Goal: Task Accomplishment & Management: Manage account settings

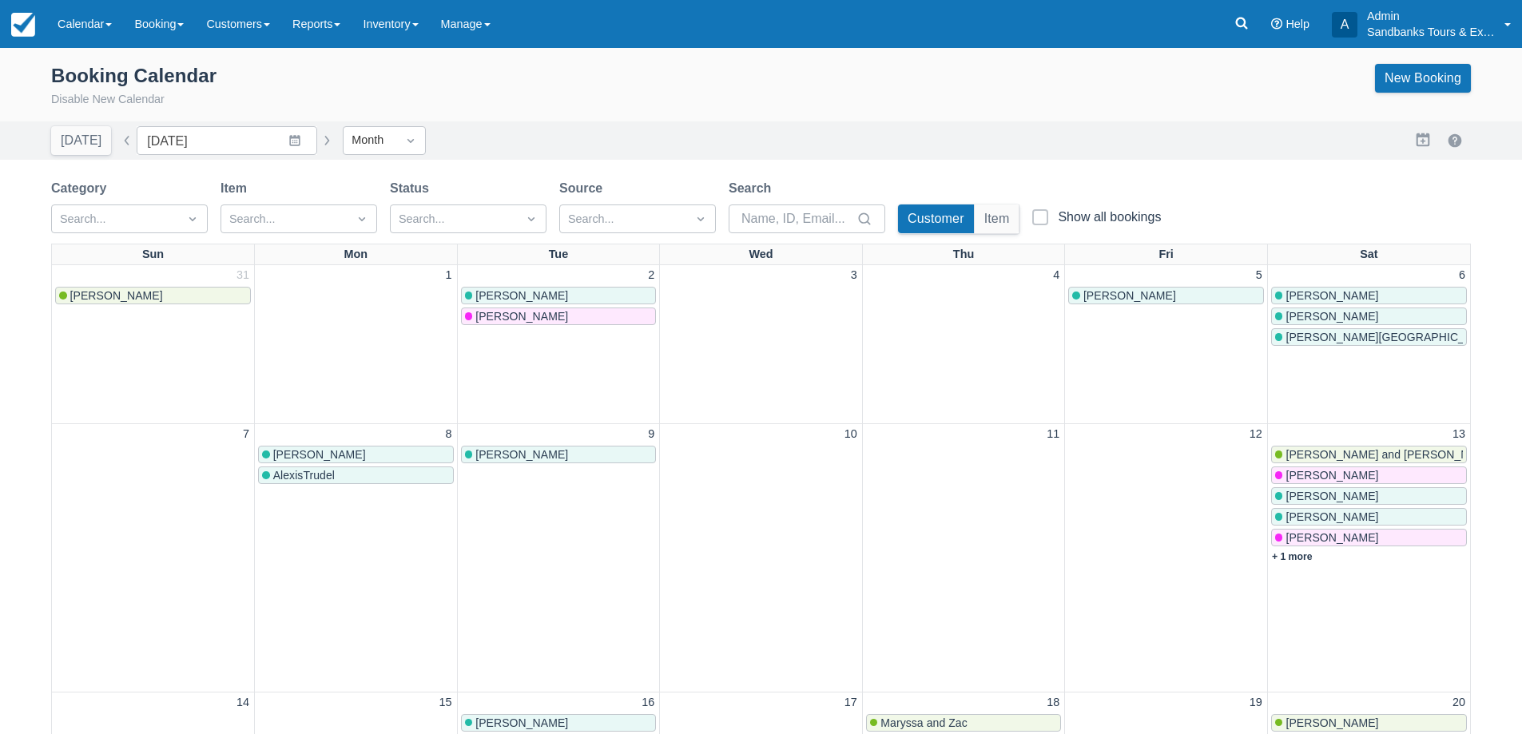
click at [118, 141] on button "button" at bounding box center [126, 140] width 19 height 19
type input "[DATE]"
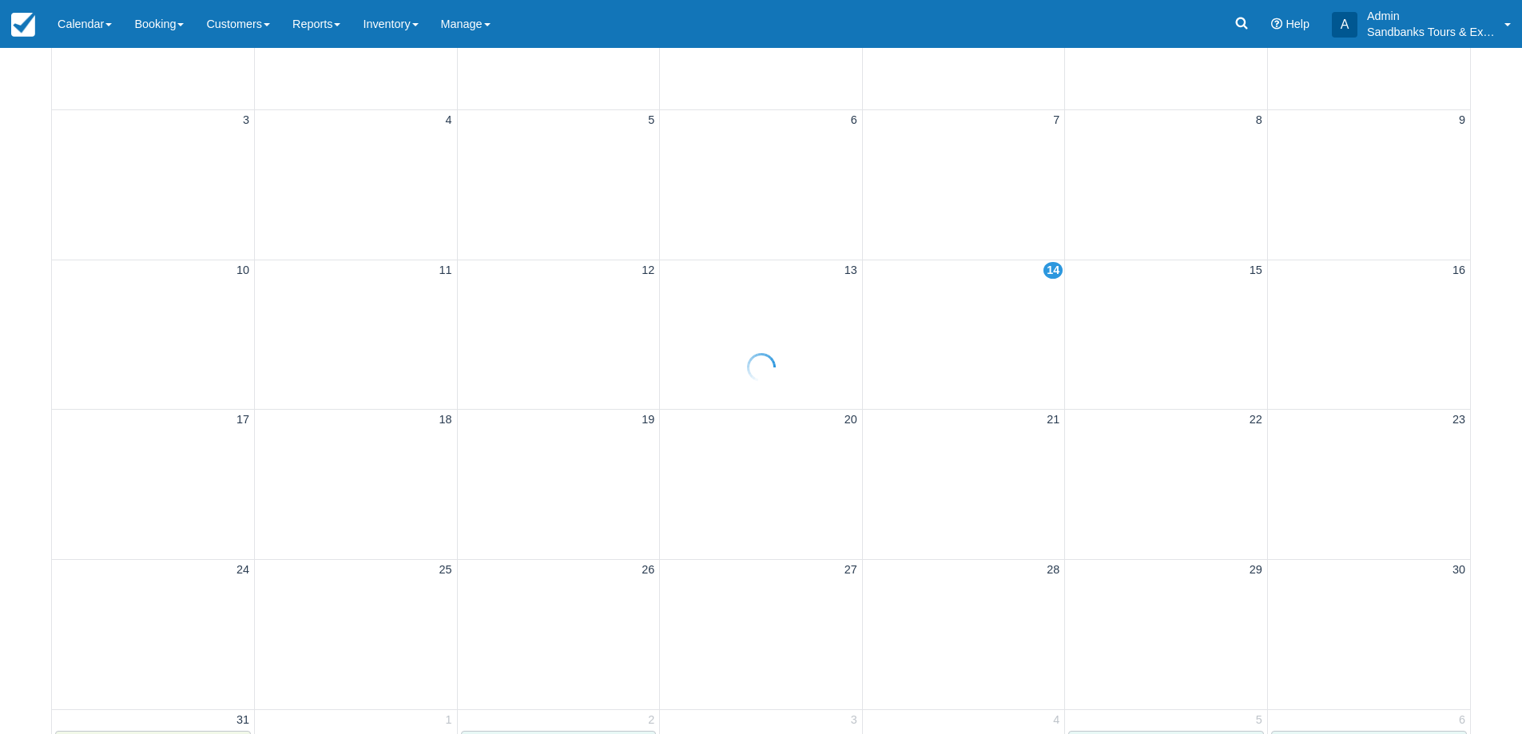
scroll to position [320, 0]
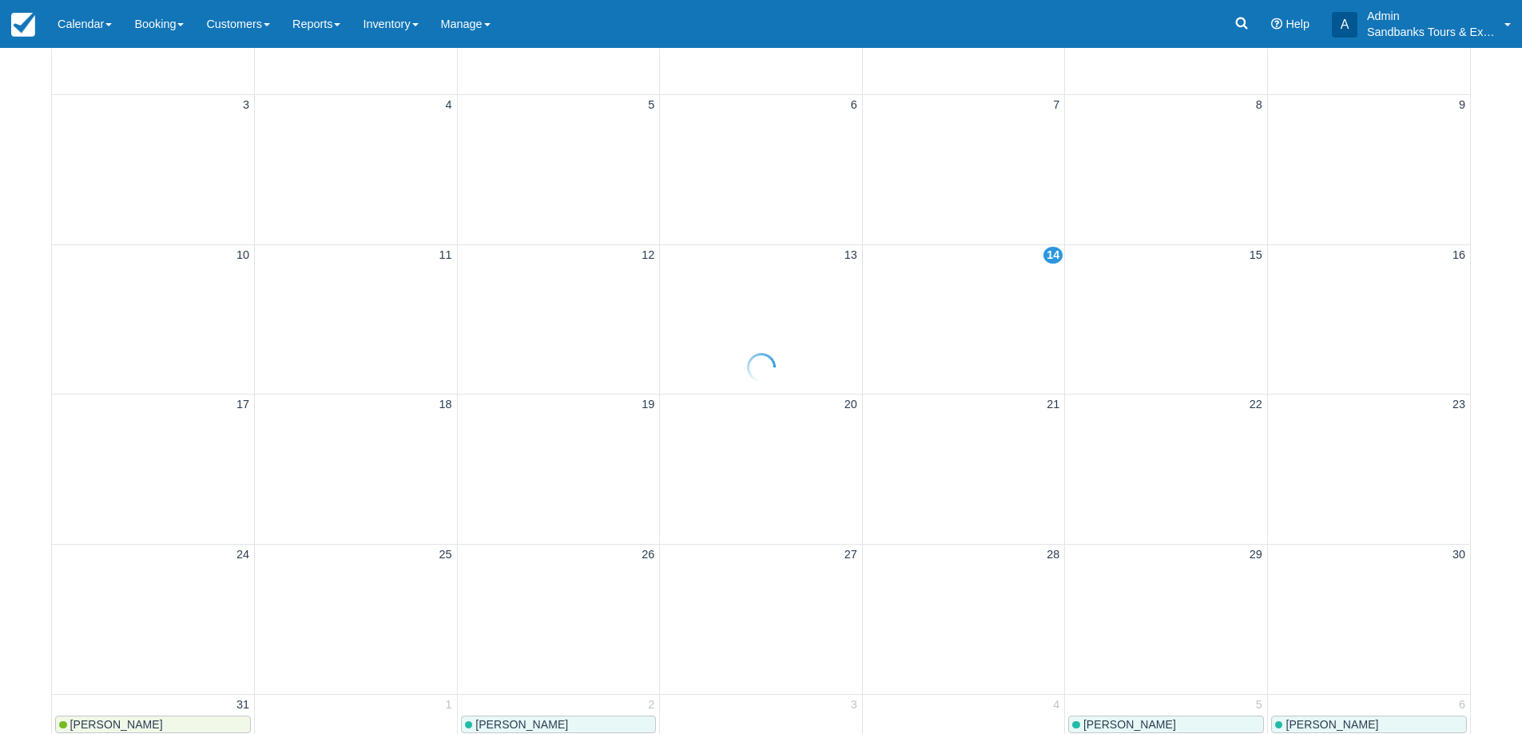
click at [775, 285] on div at bounding box center [761, 367] width 1522 height 734
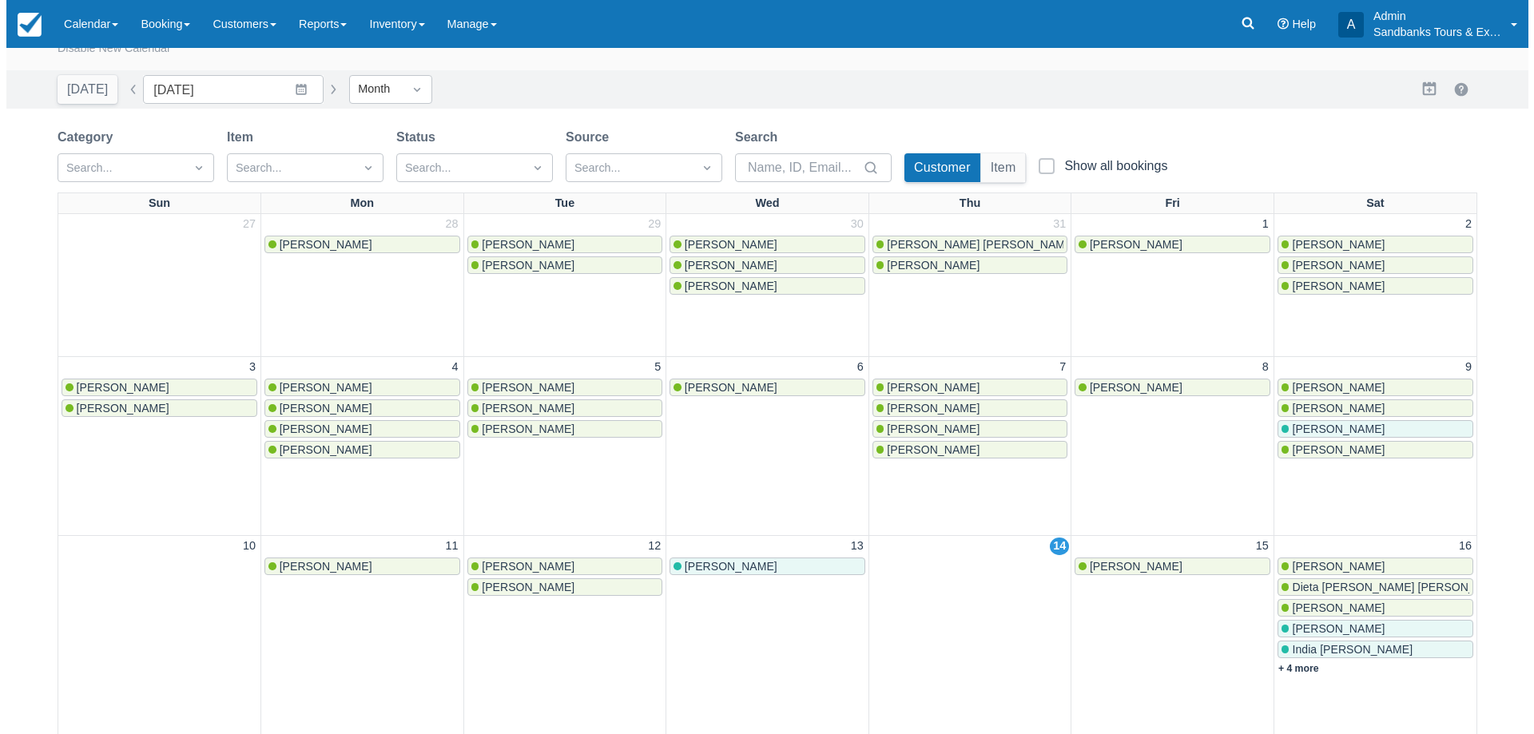
scroll to position [80, 0]
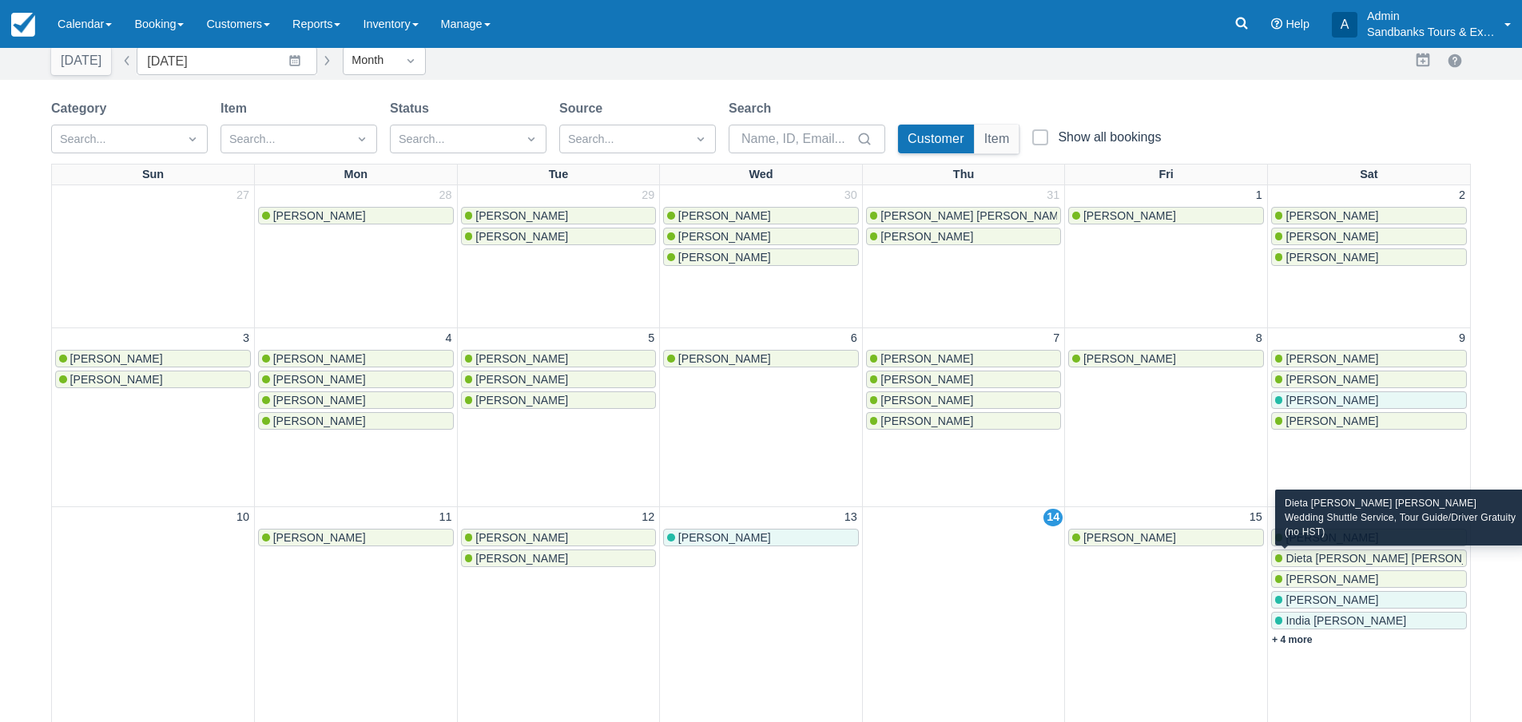
click at [1343, 562] on span "Dieta [PERSON_NAME] [PERSON_NAME]" at bounding box center [1394, 558] width 218 height 13
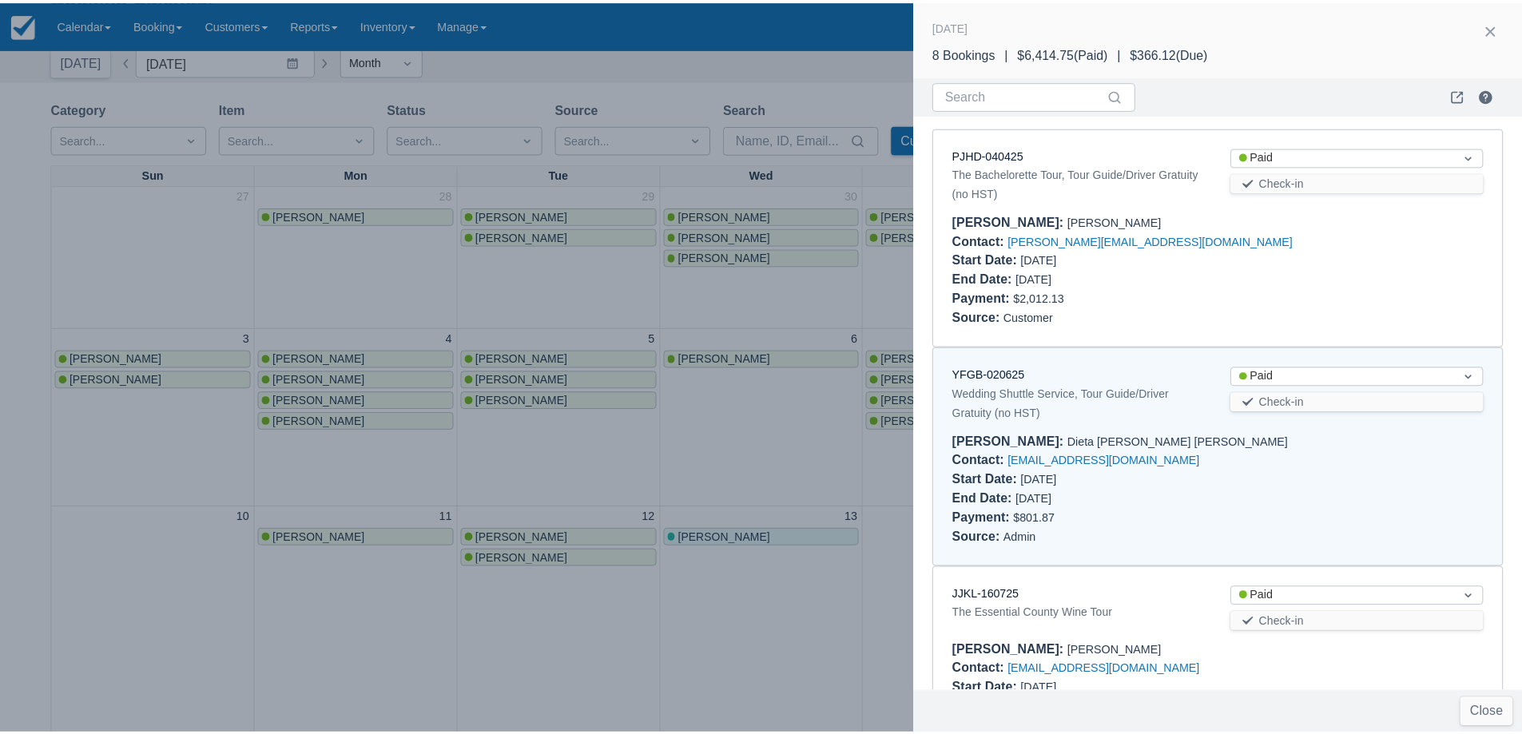
scroll to position [233, 0]
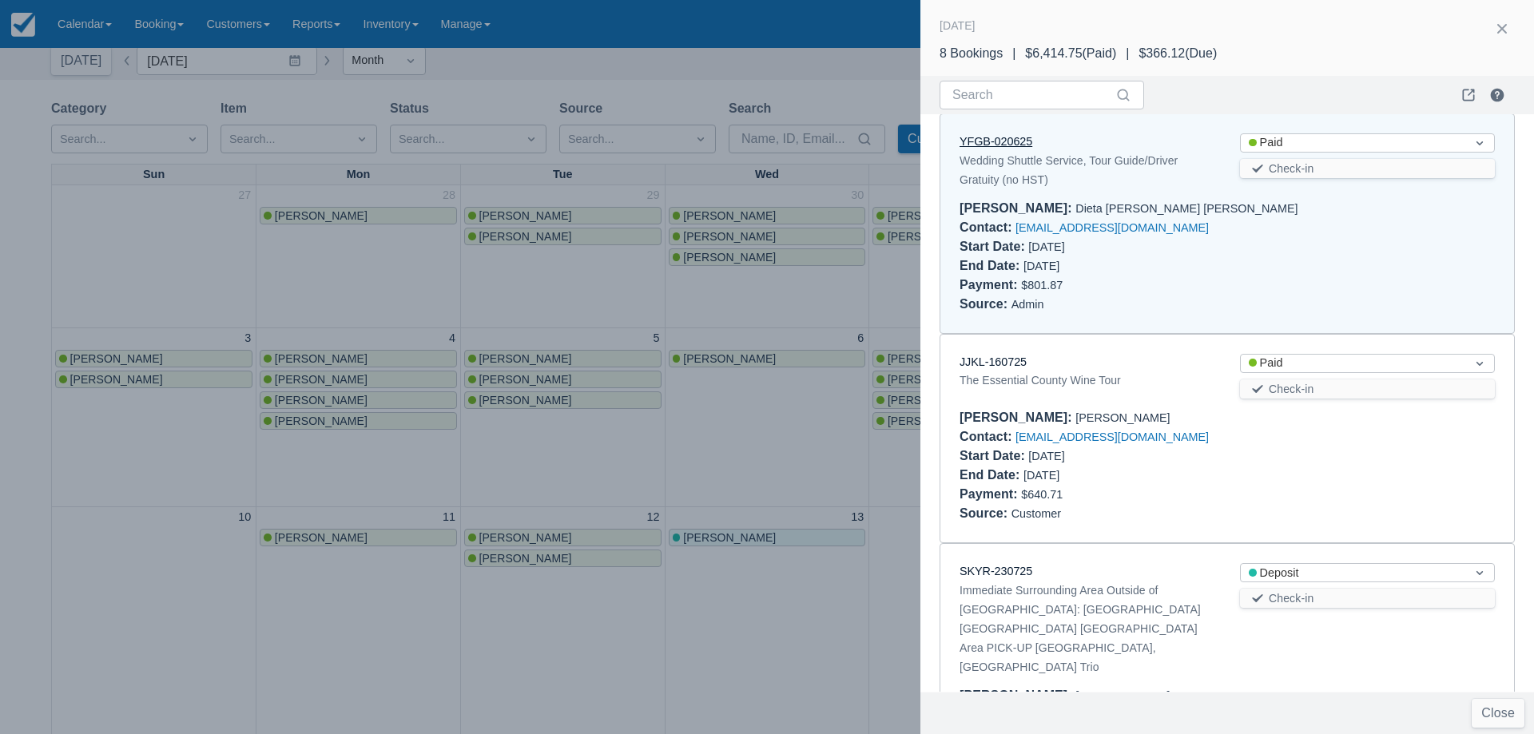
click at [1005, 141] on link "YFGB-020625" at bounding box center [995, 141] width 73 height 13
click at [733, 340] on div at bounding box center [767, 367] width 1534 height 734
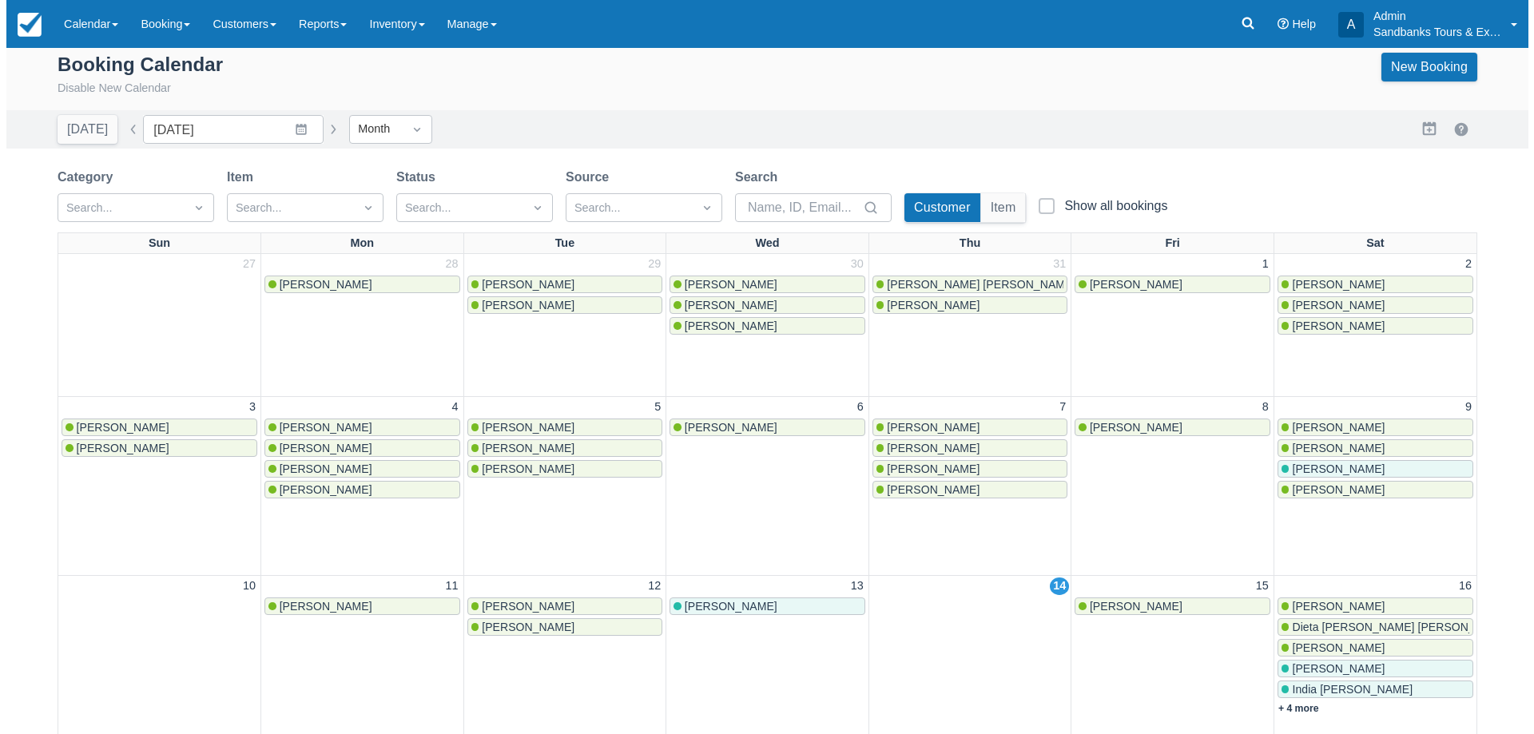
scroll to position [0, 0]
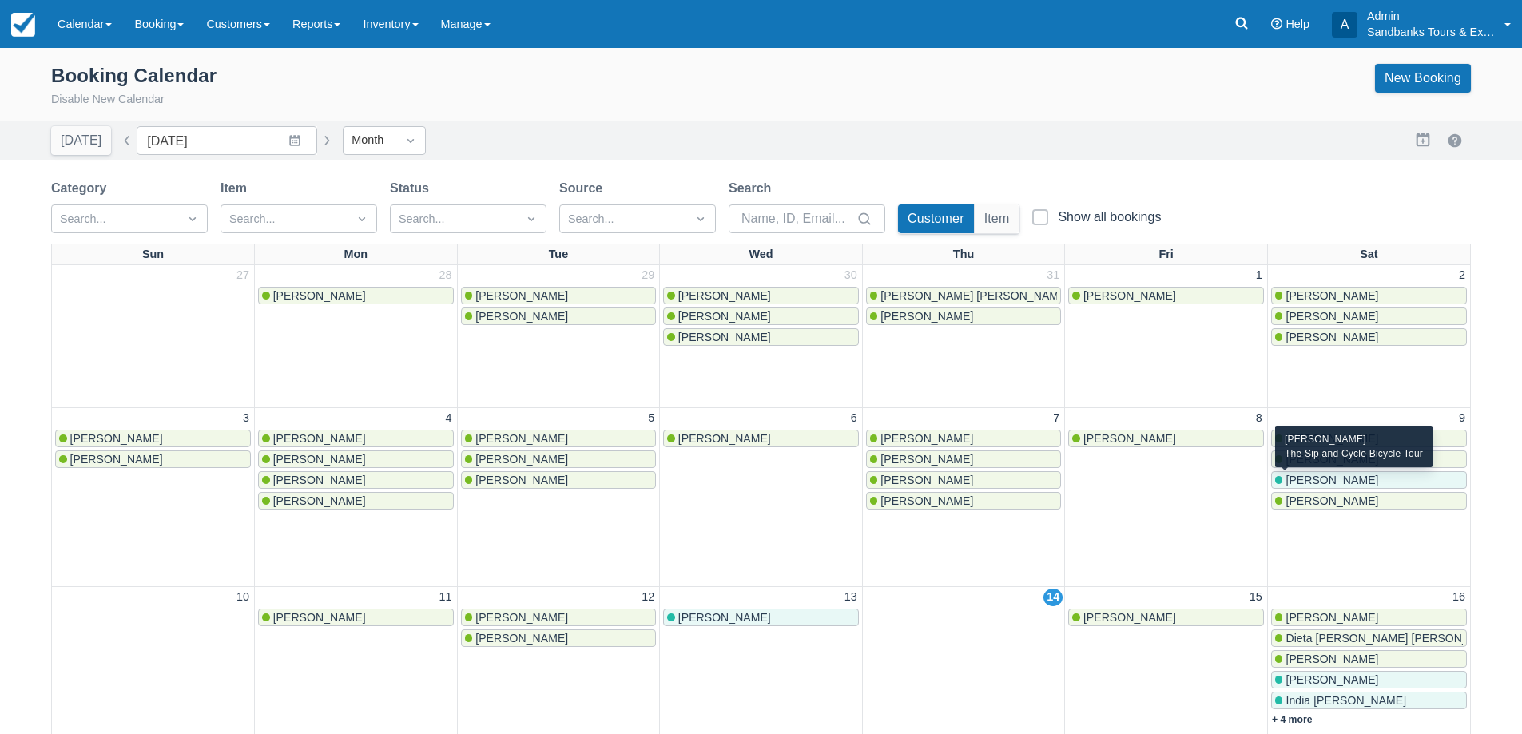
click at [1373, 482] on span "[PERSON_NAME]" at bounding box center [1331, 480] width 93 height 13
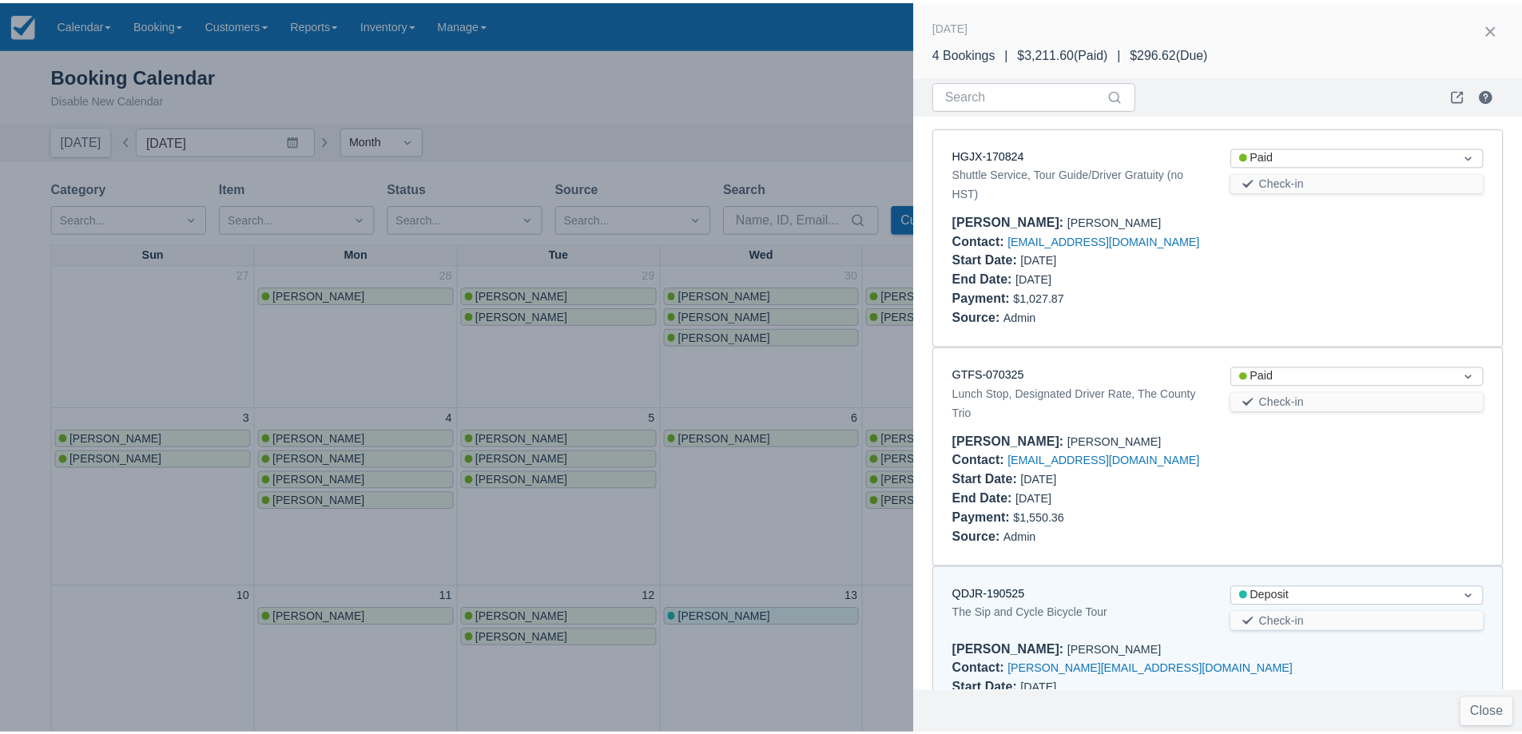
scroll to position [308, 0]
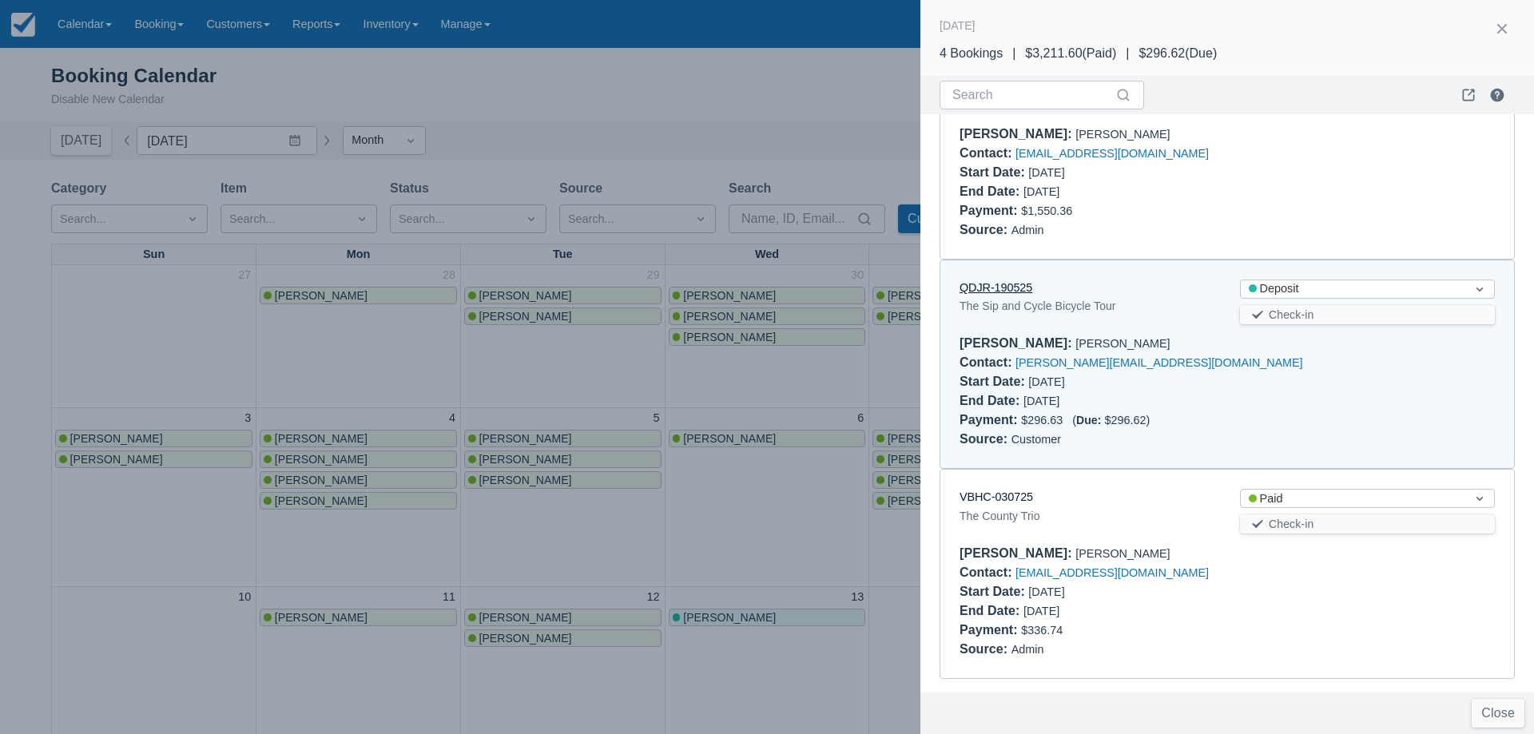
click at [1006, 288] on link "QDJR-190525" at bounding box center [995, 287] width 73 height 13
click at [792, 498] on div at bounding box center [767, 367] width 1534 height 734
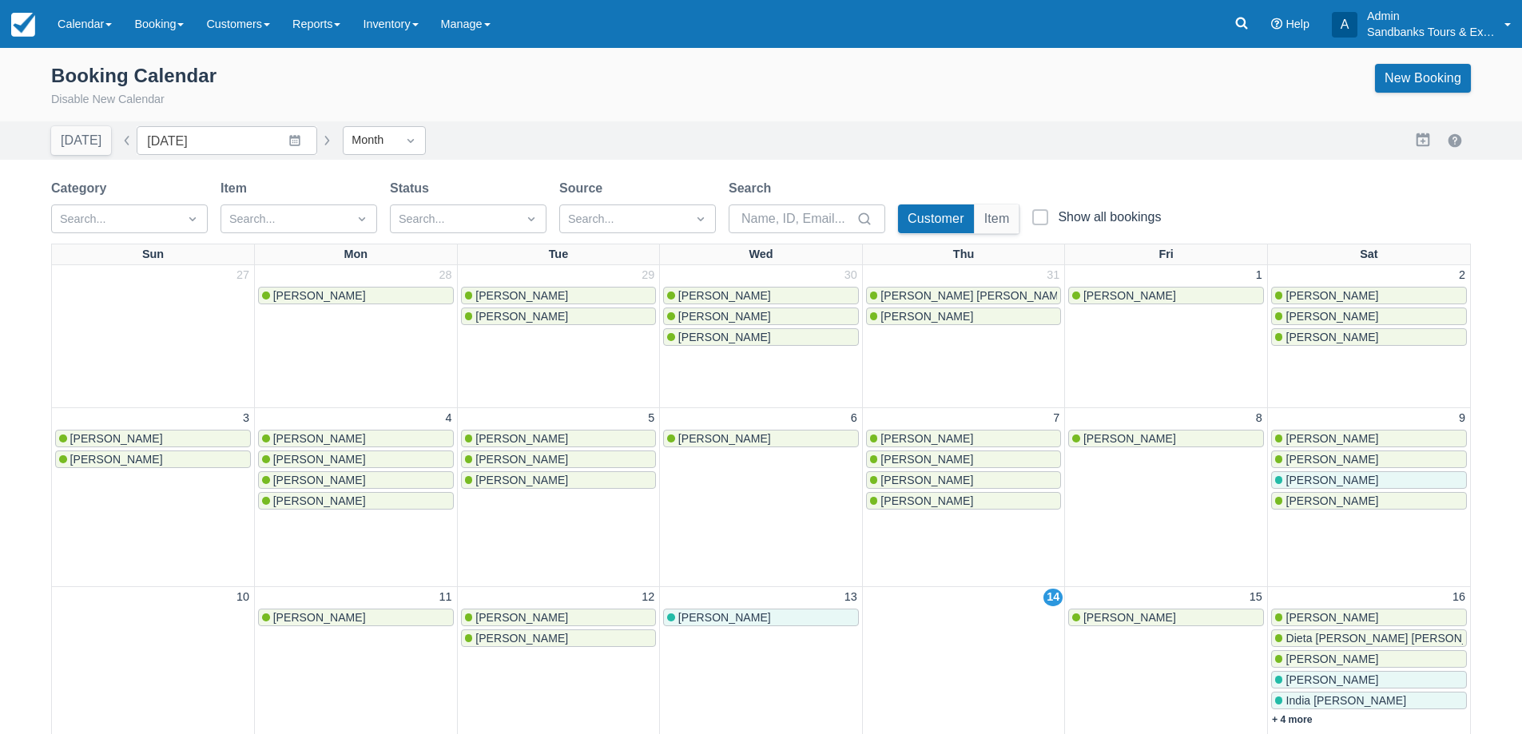
scroll to position [0, 0]
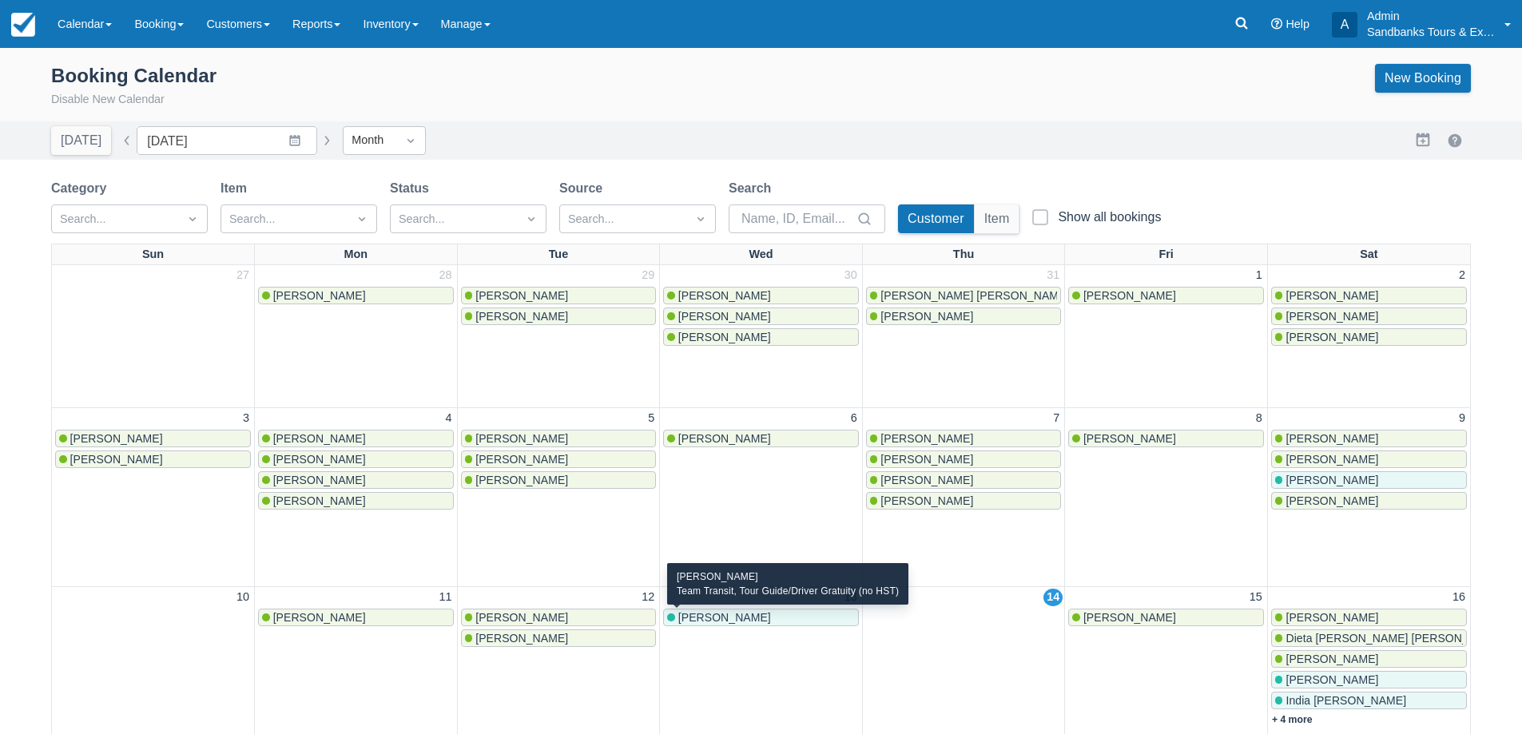
click at [736, 619] on span "[PERSON_NAME]" at bounding box center [724, 617] width 93 height 13
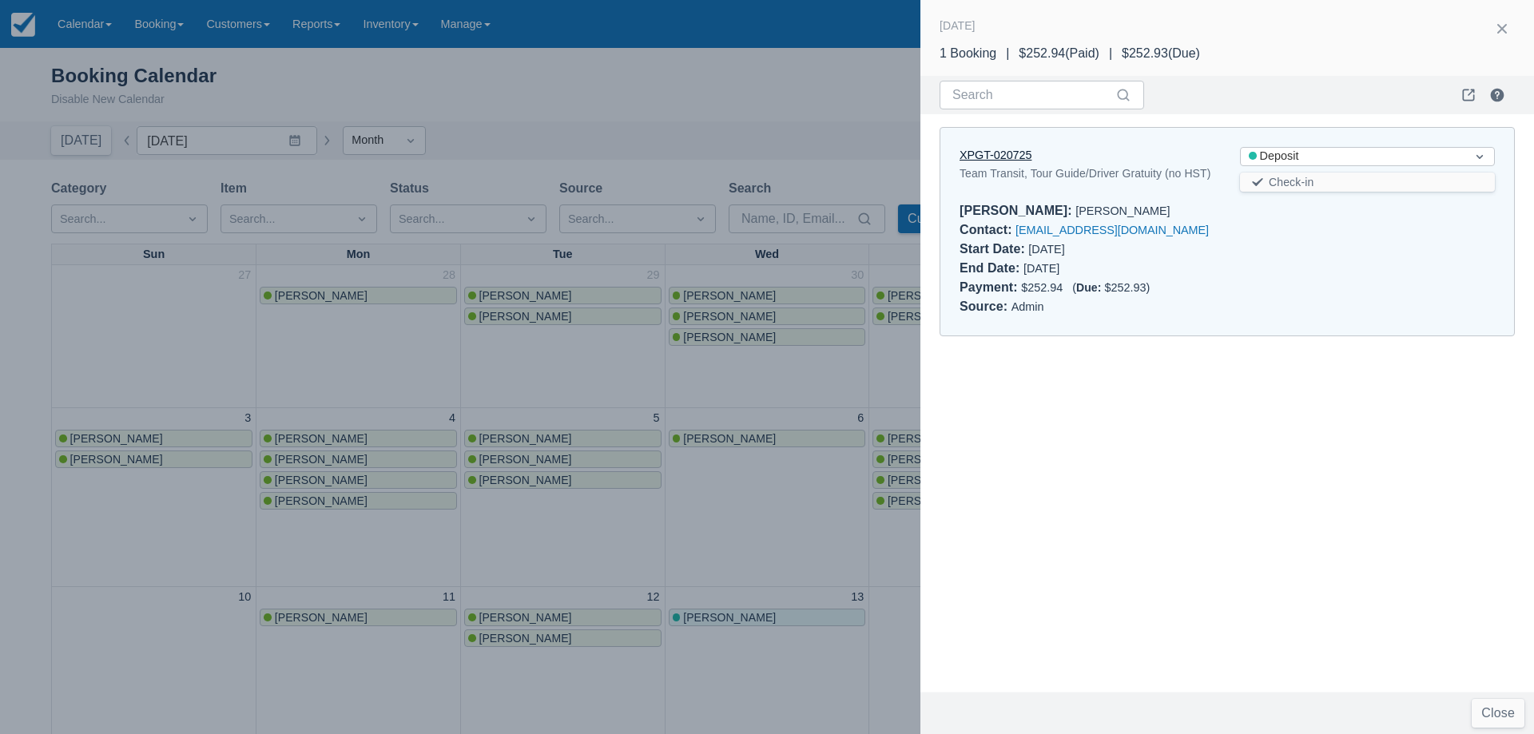
click at [1003, 157] on link "XPGT-020725" at bounding box center [995, 155] width 72 height 13
click at [733, 511] on div at bounding box center [767, 367] width 1534 height 734
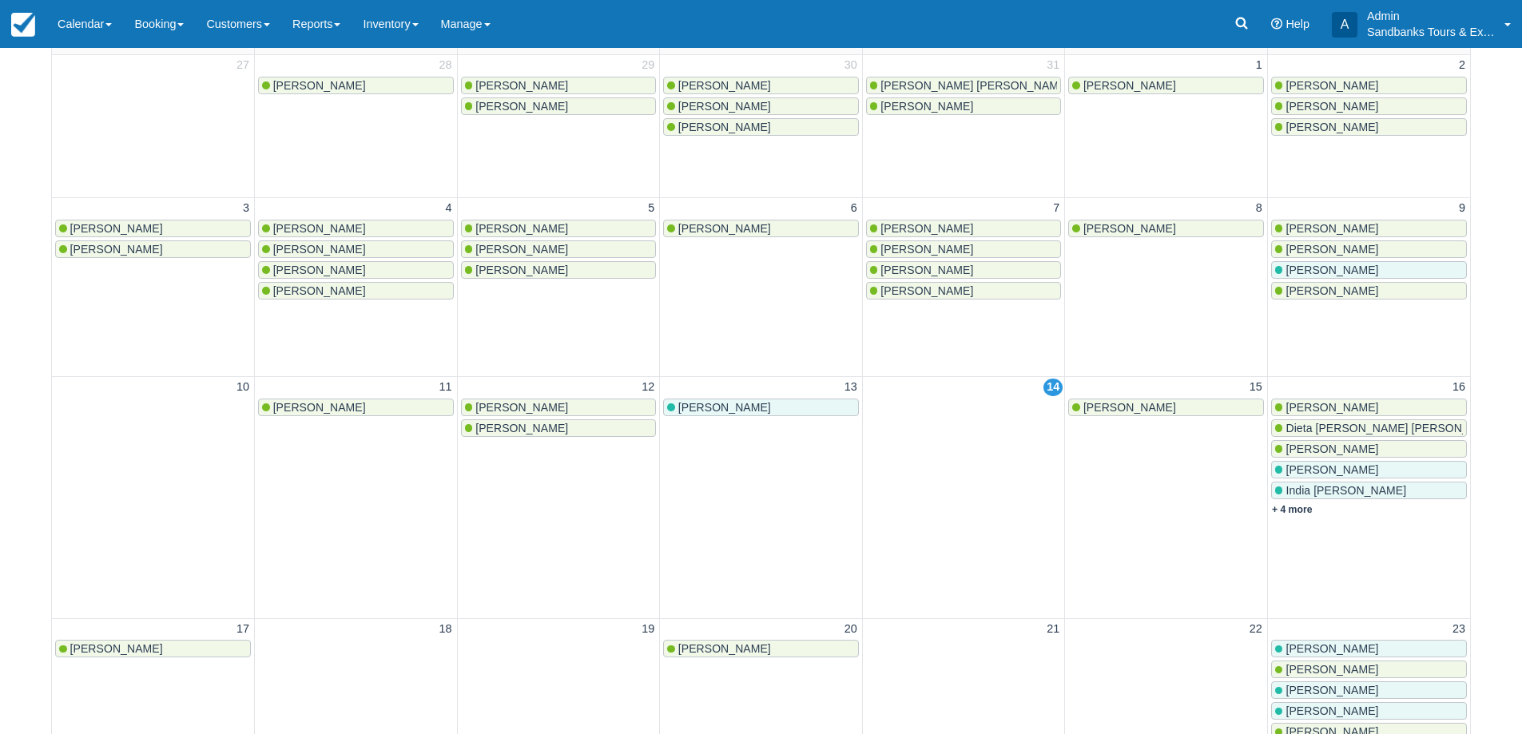
scroll to position [240, 0]
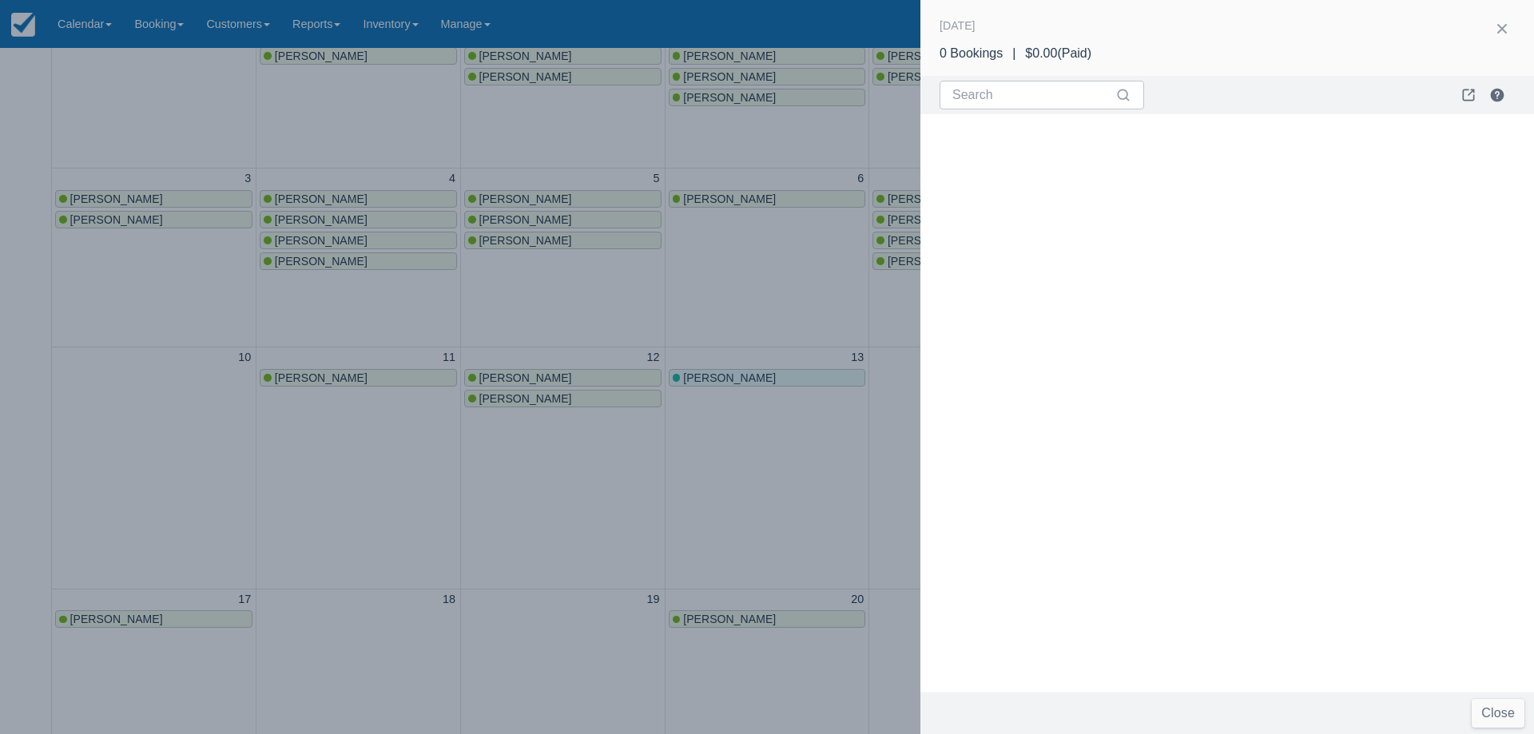
click at [487, 476] on div at bounding box center [767, 367] width 1534 height 734
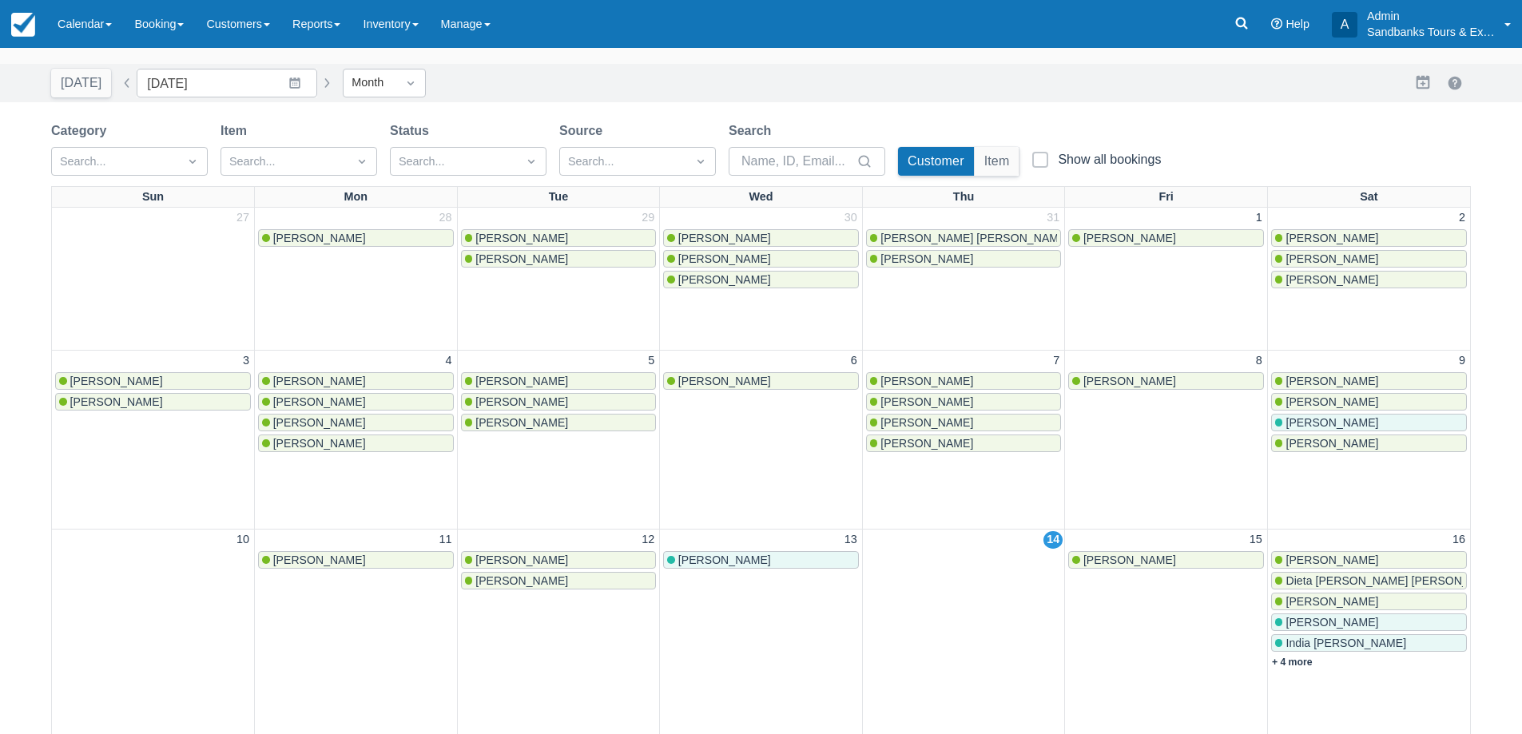
scroll to position [0, 0]
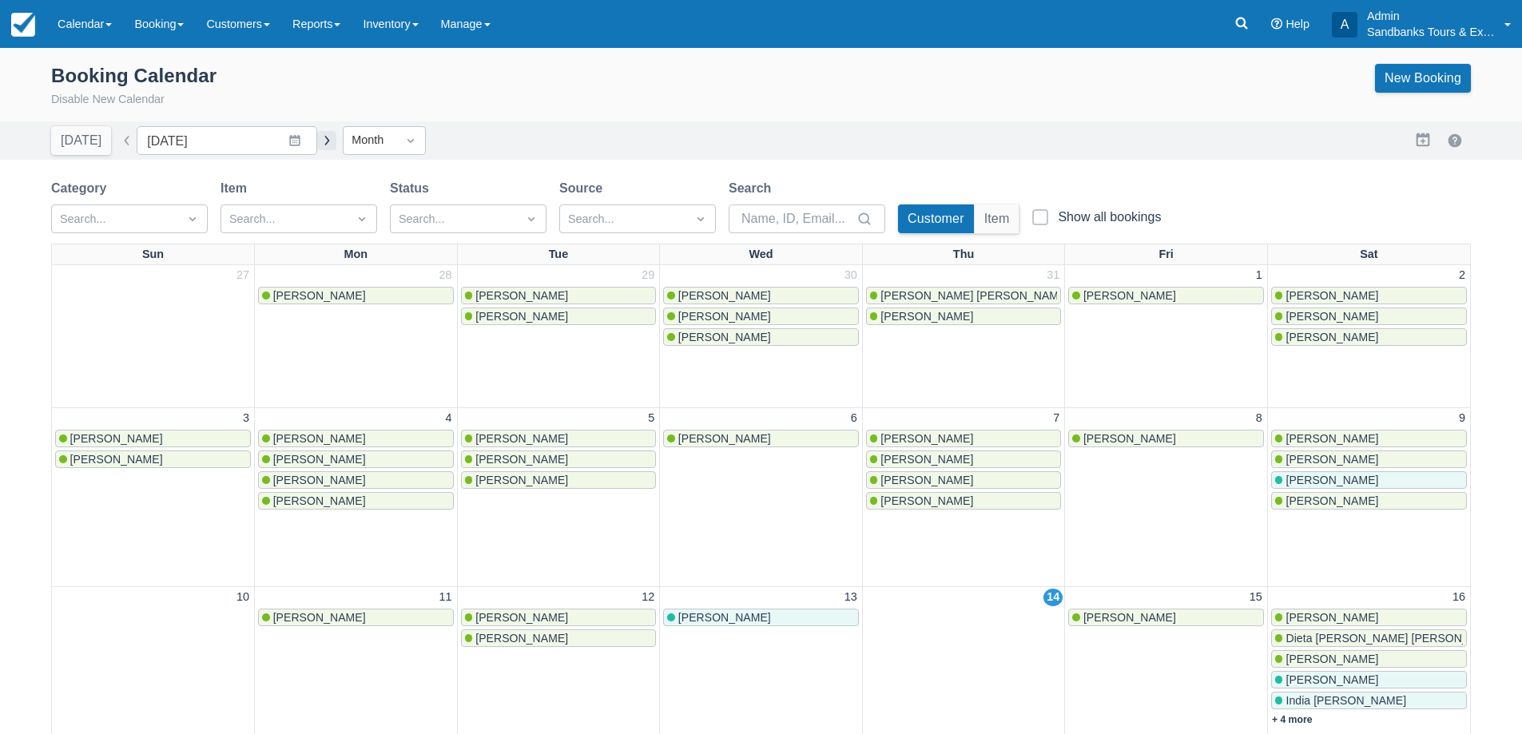
click at [317, 143] on button "button" at bounding box center [326, 140] width 19 height 19
type input "[DATE]"
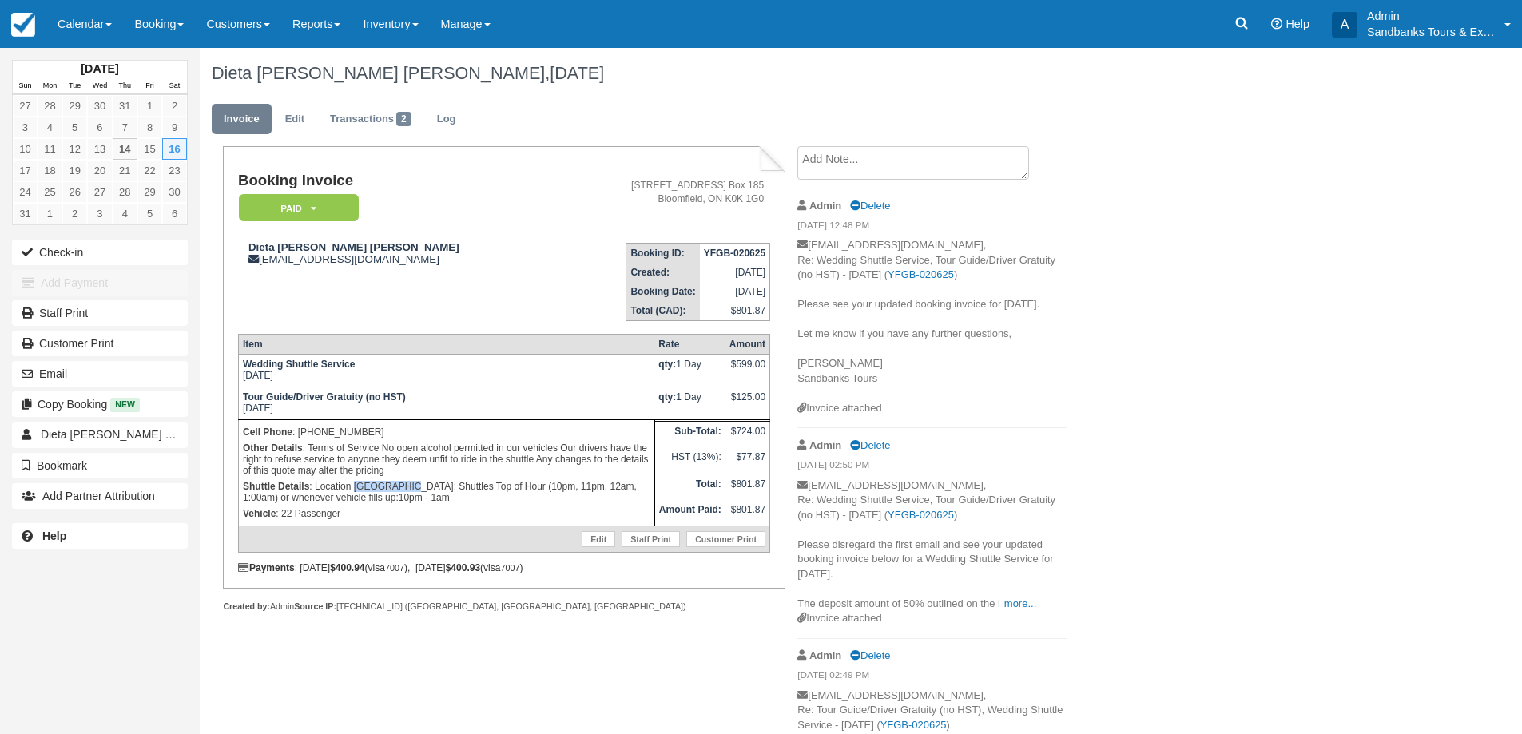
drag, startPoint x: 403, startPoint y: 484, endPoint x: 354, endPoint y: 481, distance: 48.8
click at [354, 481] on p "Shuttle Details : Location Brighthouse Farms: Shuttles Top of Hour (10pm, 11pm,…" at bounding box center [446, 492] width 407 height 27
copy p "Brighthouse"
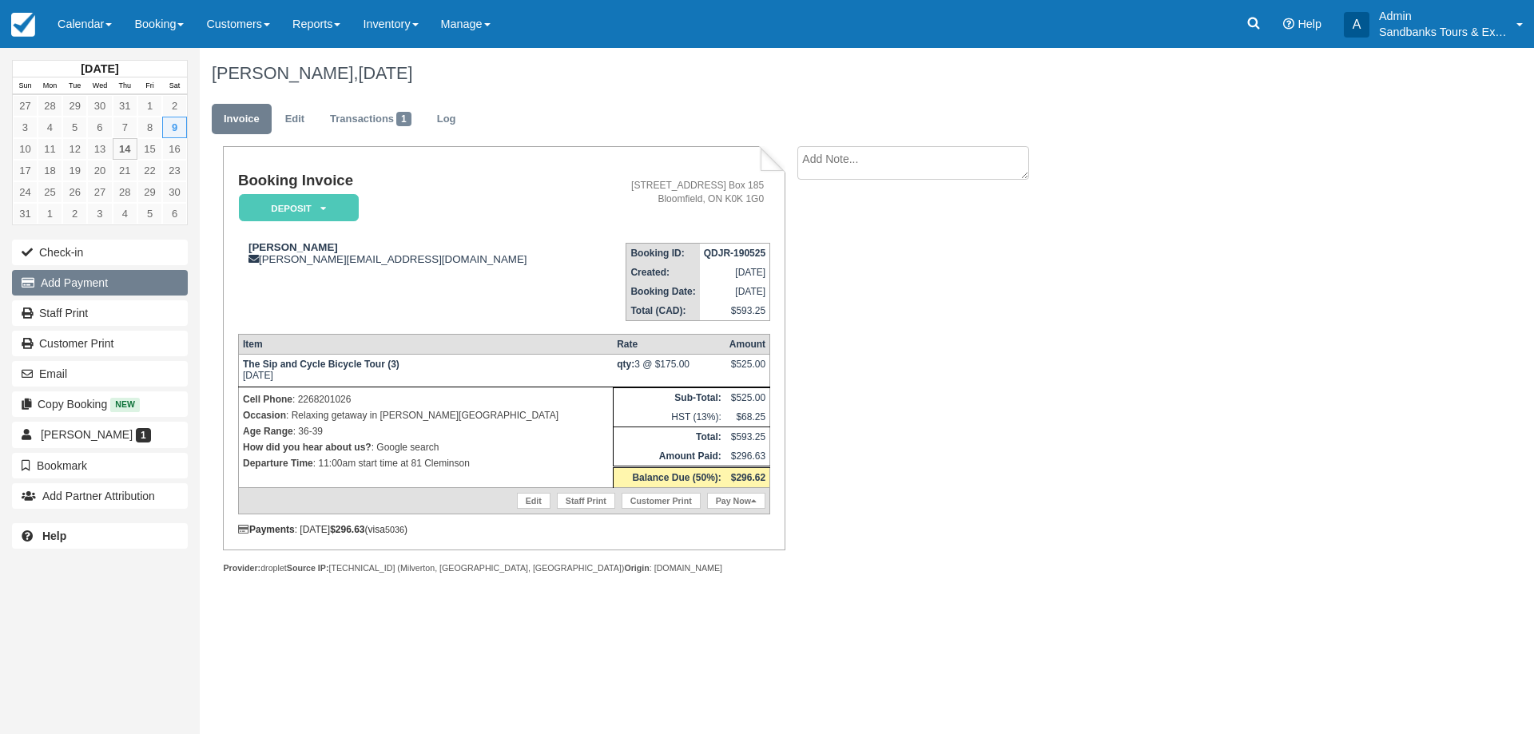
click at [117, 274] on button "Add Payment" at bounding box center [100, 283] width 176 height 26
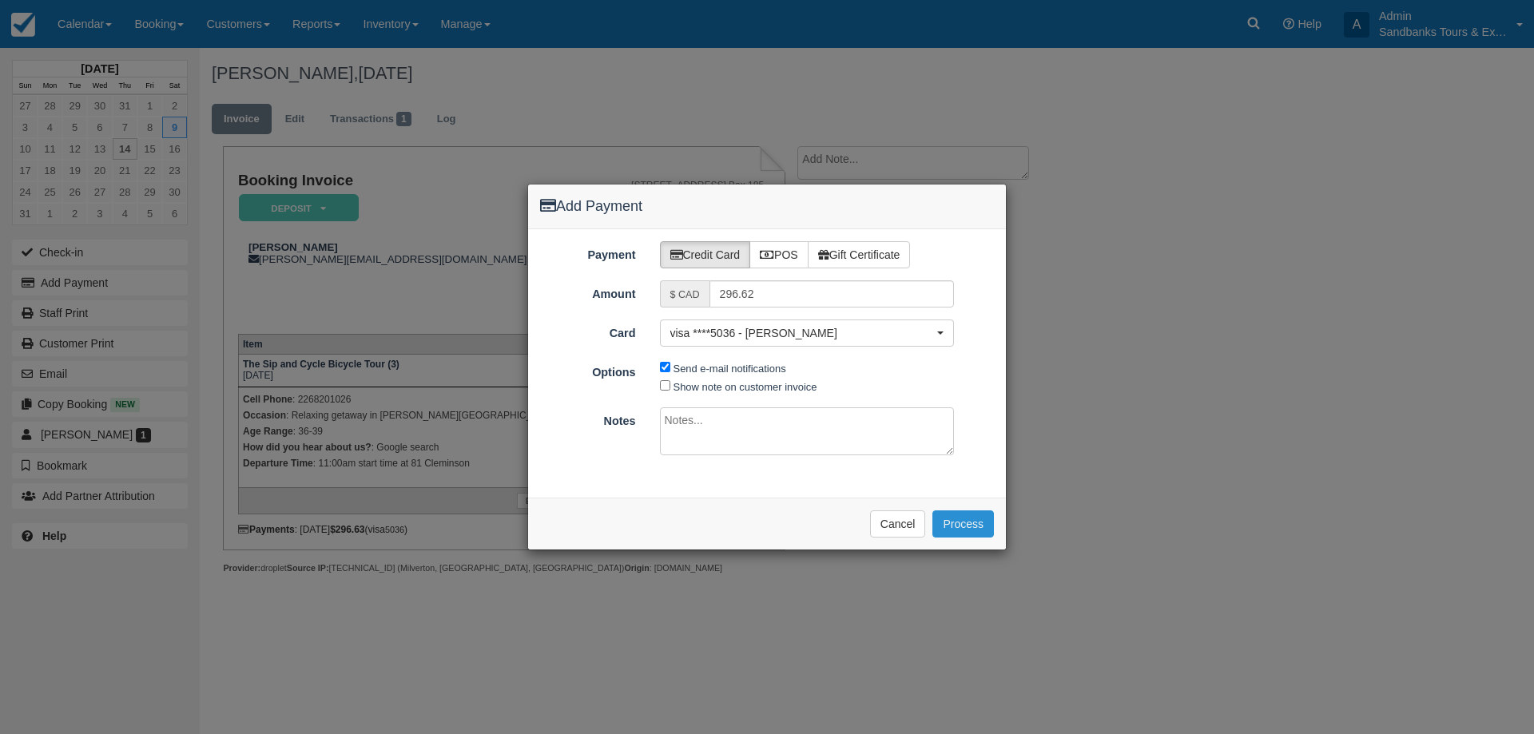
click at [971, 510] on button "Process" at bounding box center [963, 523] width 62 height 27
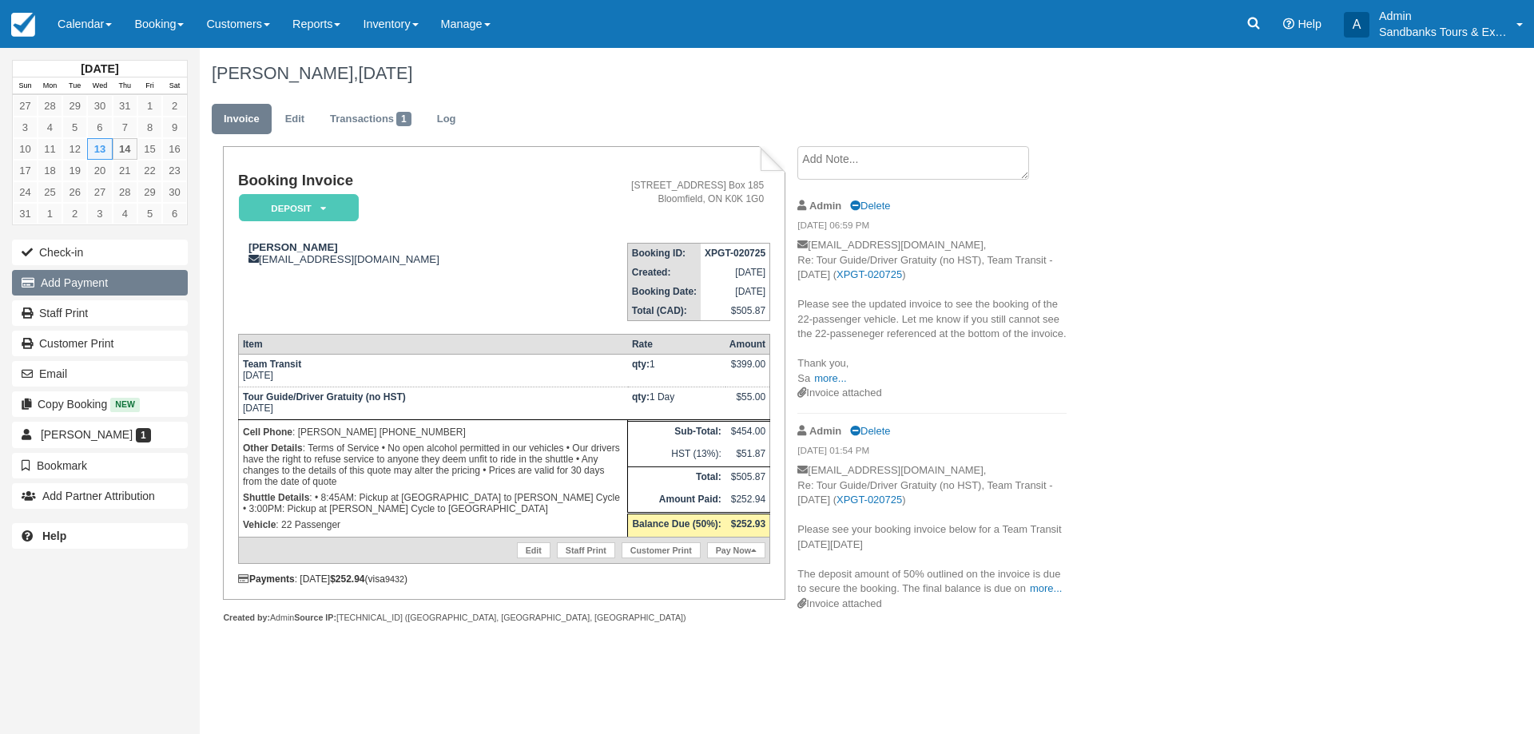
click at [90, 288] on button "Add Payment" at bounding box center [100, 283] width 176 height 26
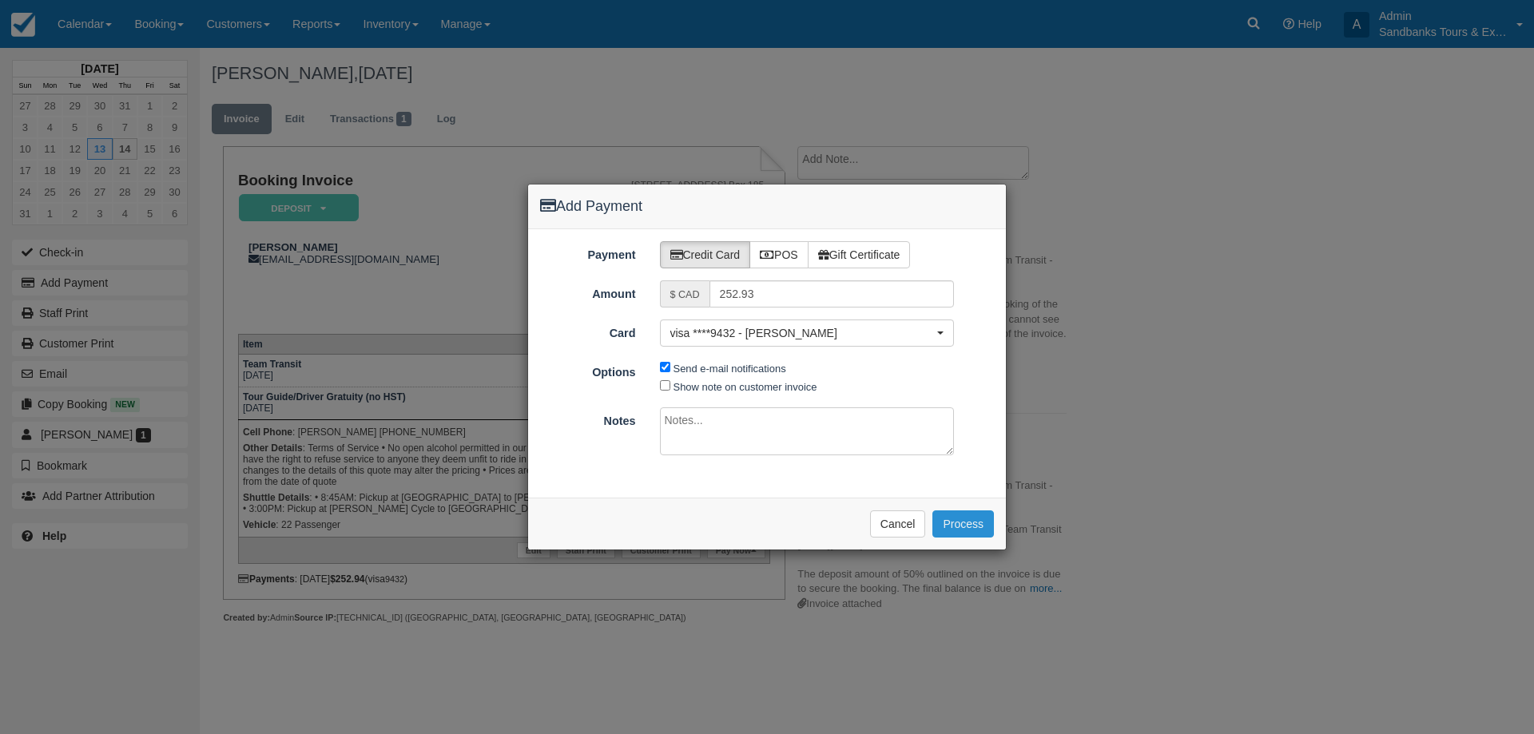
click at [947, 526] on button "Process" at bounding box center [963, 523] width 62 height 27
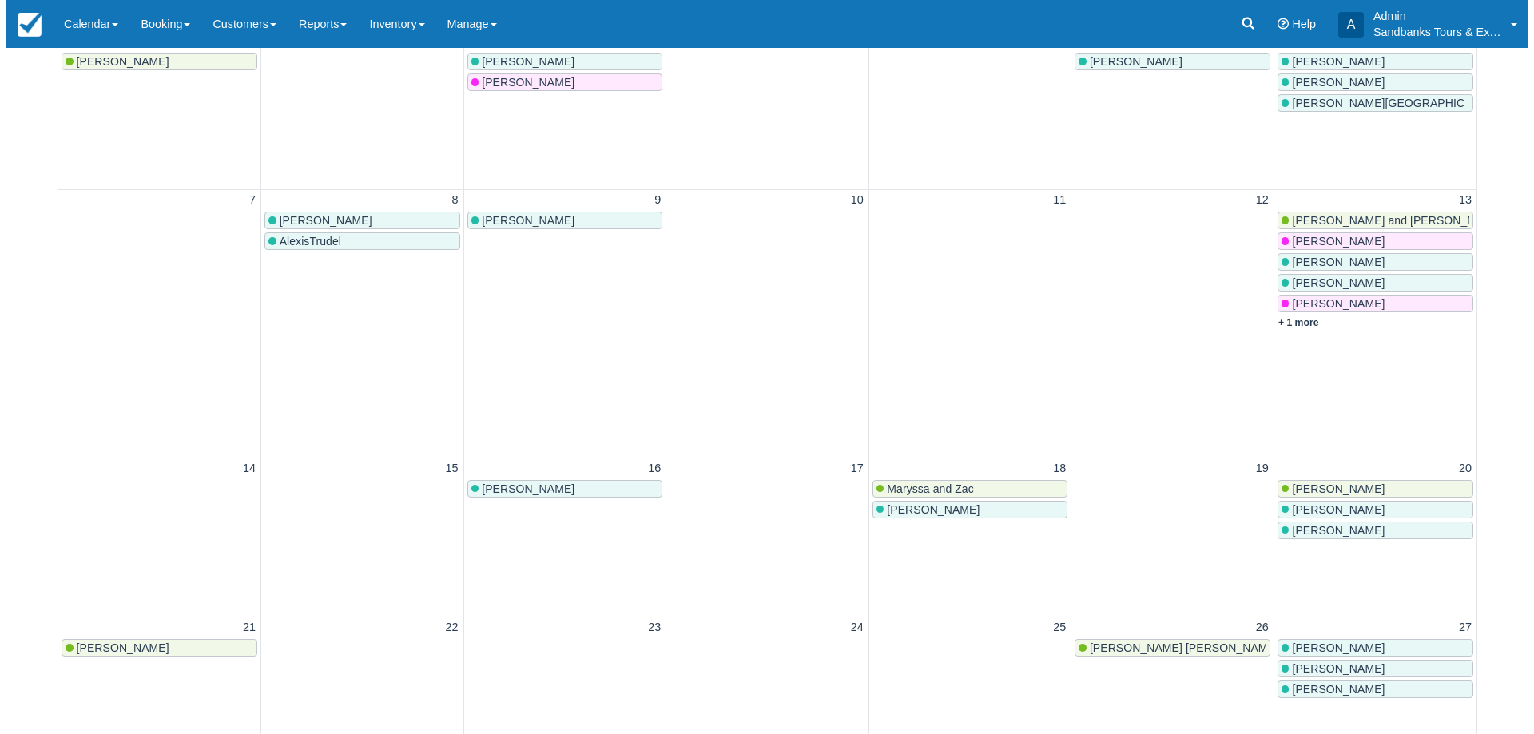
scroll to position [240, 0]
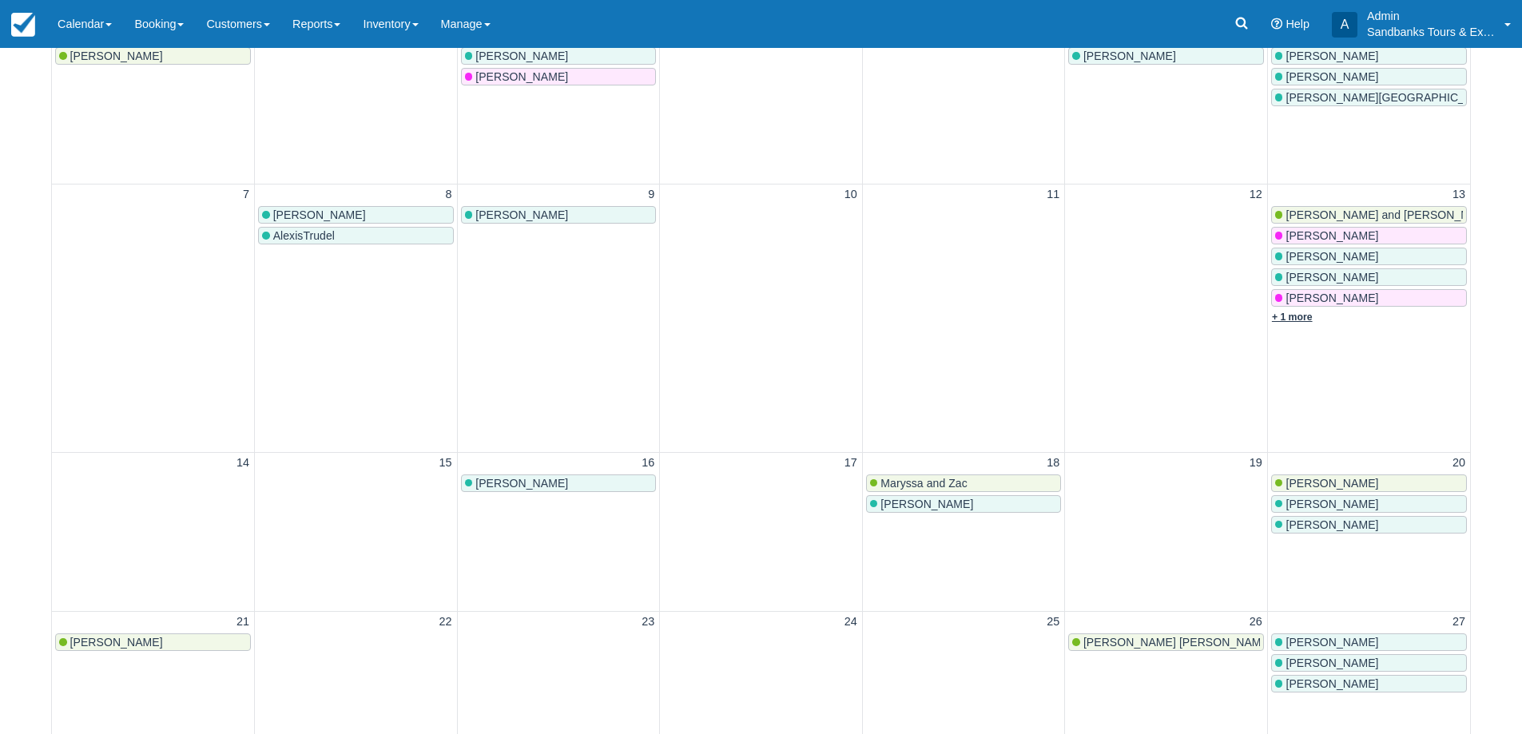
click at [1288, 317] on link "+ 1 more" at bounding box center [1292, 317] width 41 height 11
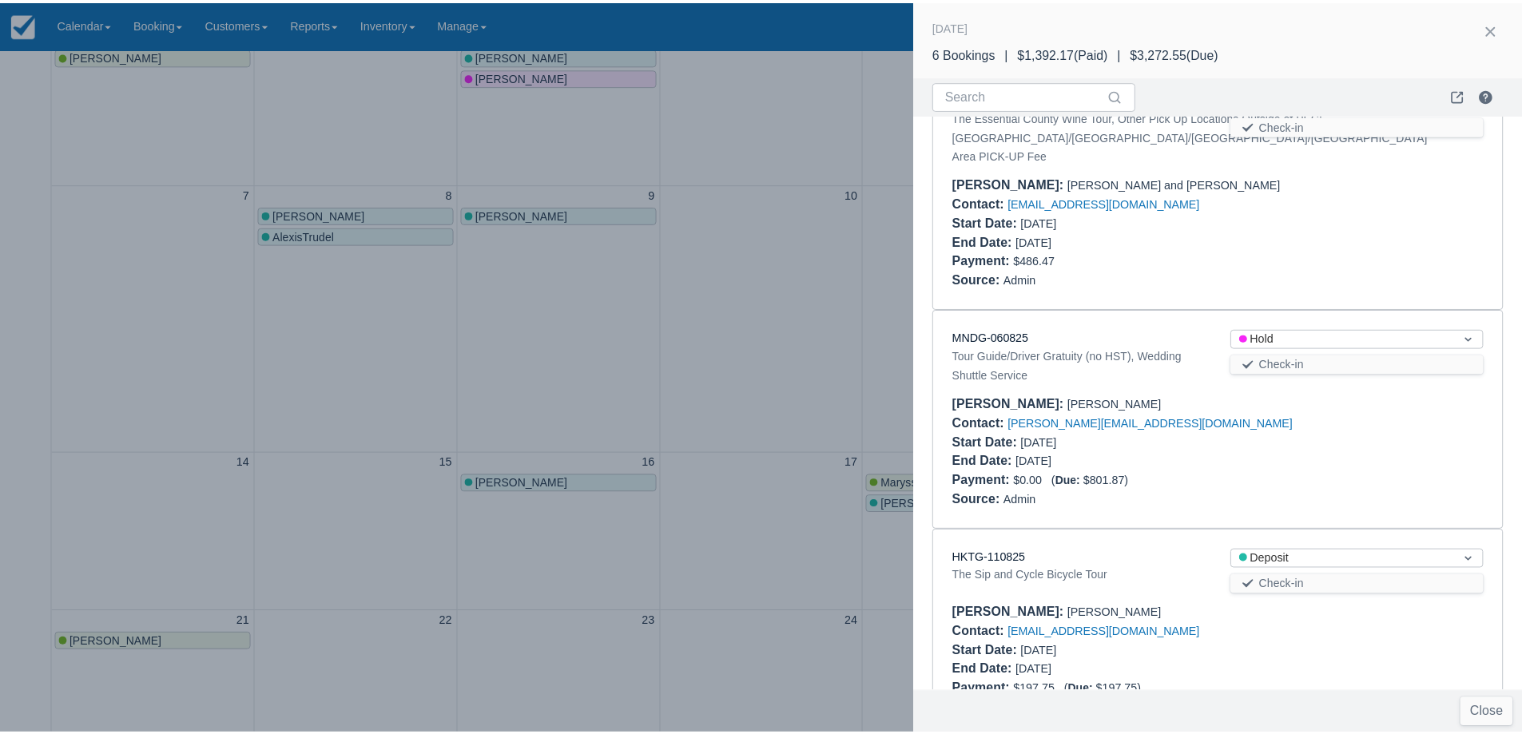
scroll to position [0, 0]
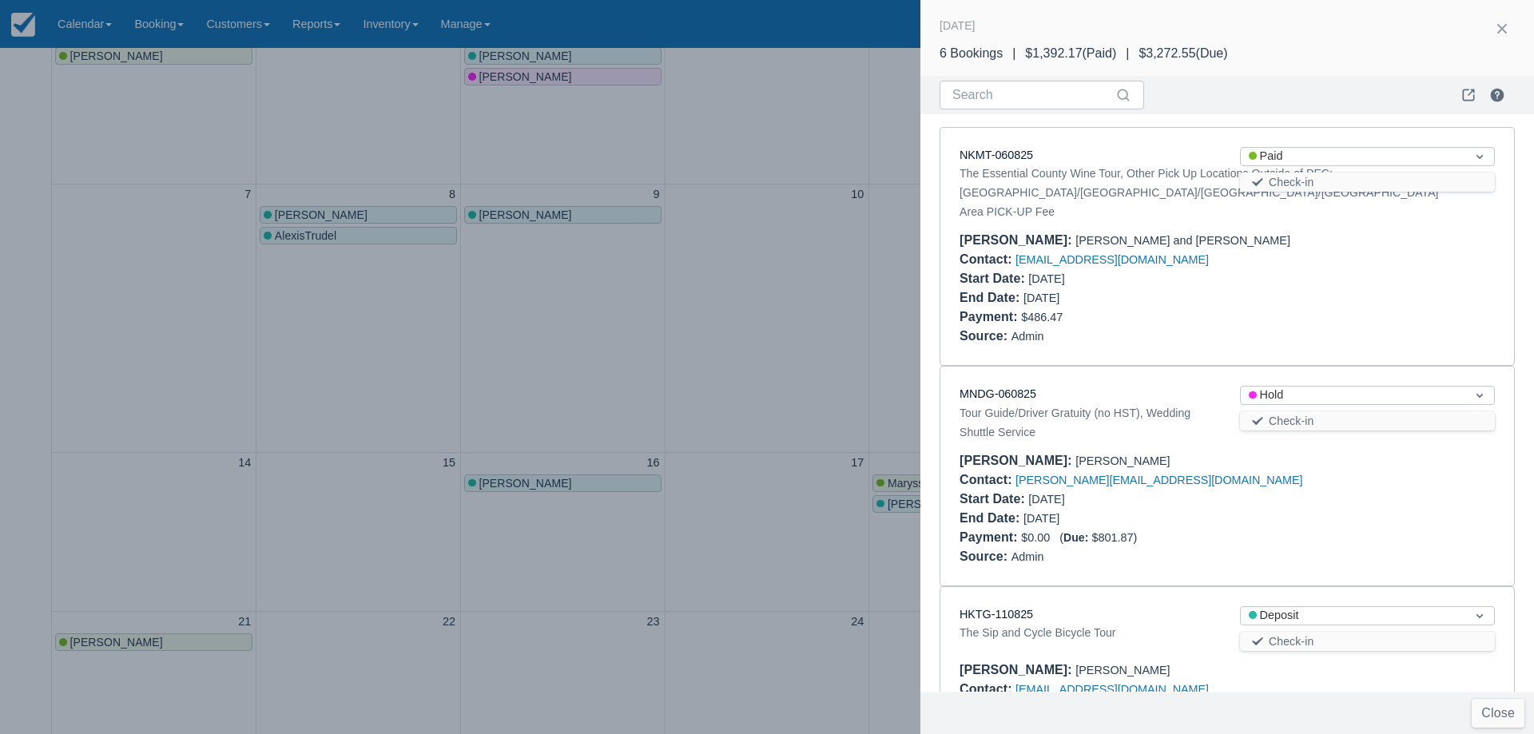
click at [733, 332] on div at bounding box center [767, 367] width 1534 height 734
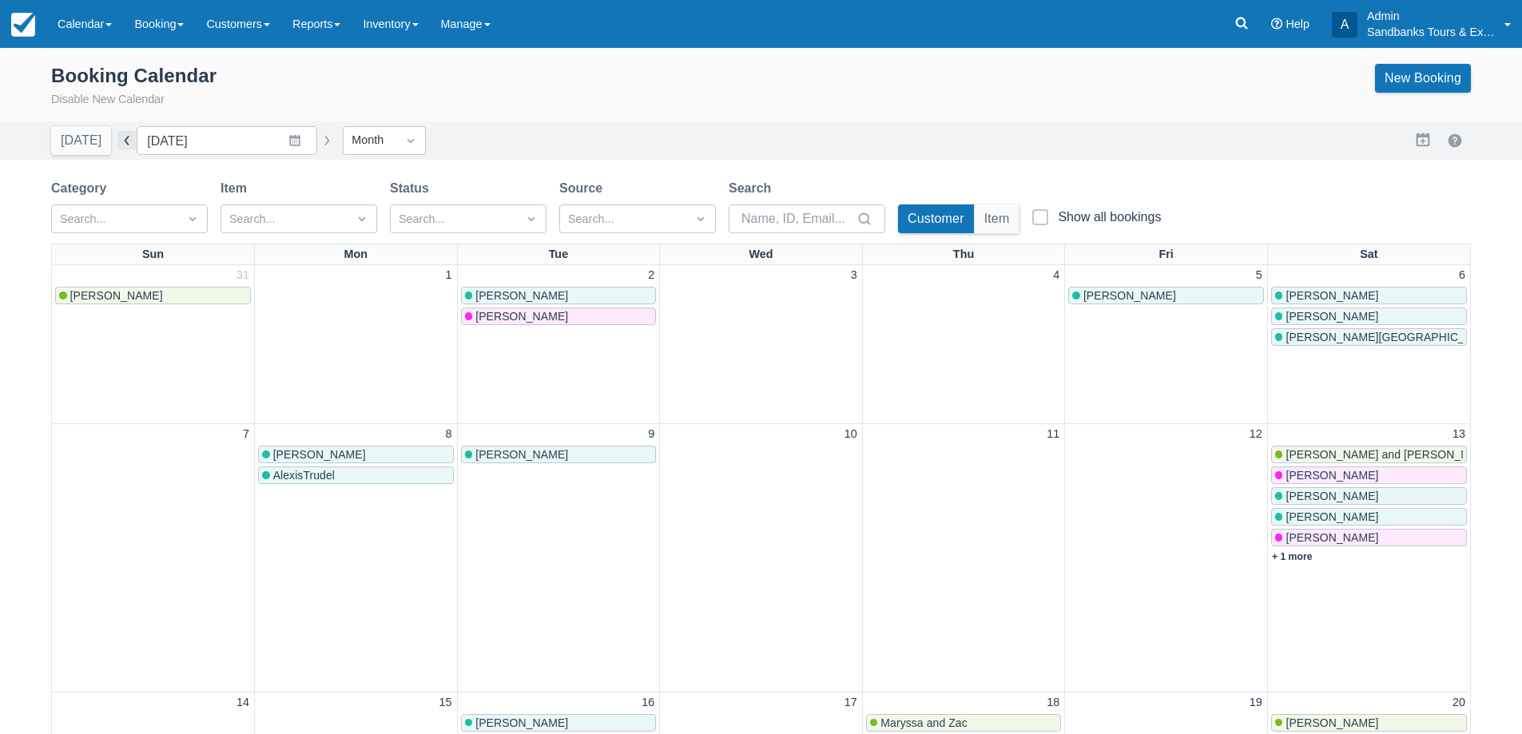
click at [121, 141] on button "button" at bounding box center [126, 140] width 19 height 19
type input "[DATE]"
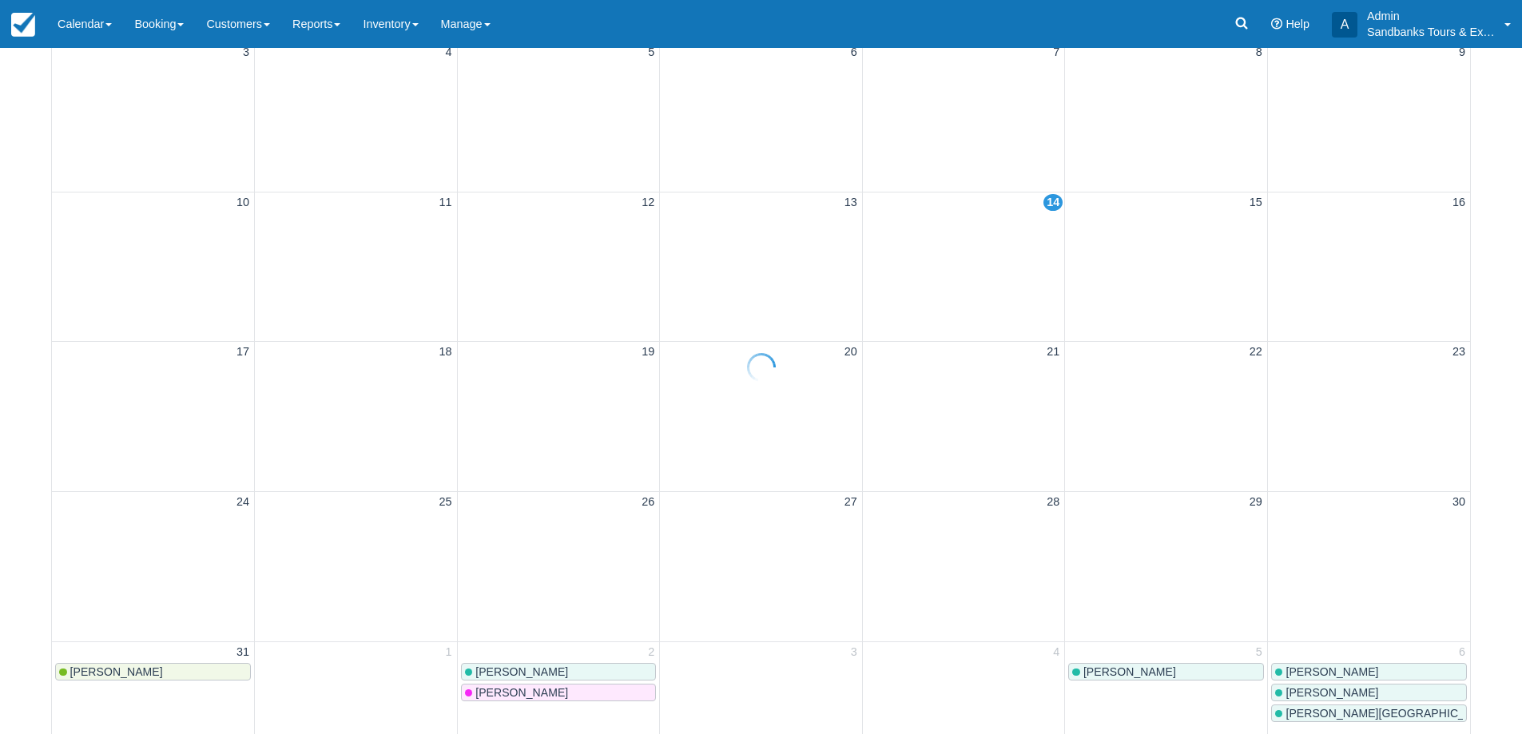
scroll to position [399, 0]
